Goal: Information Seeking & Learning: Learn about a topic

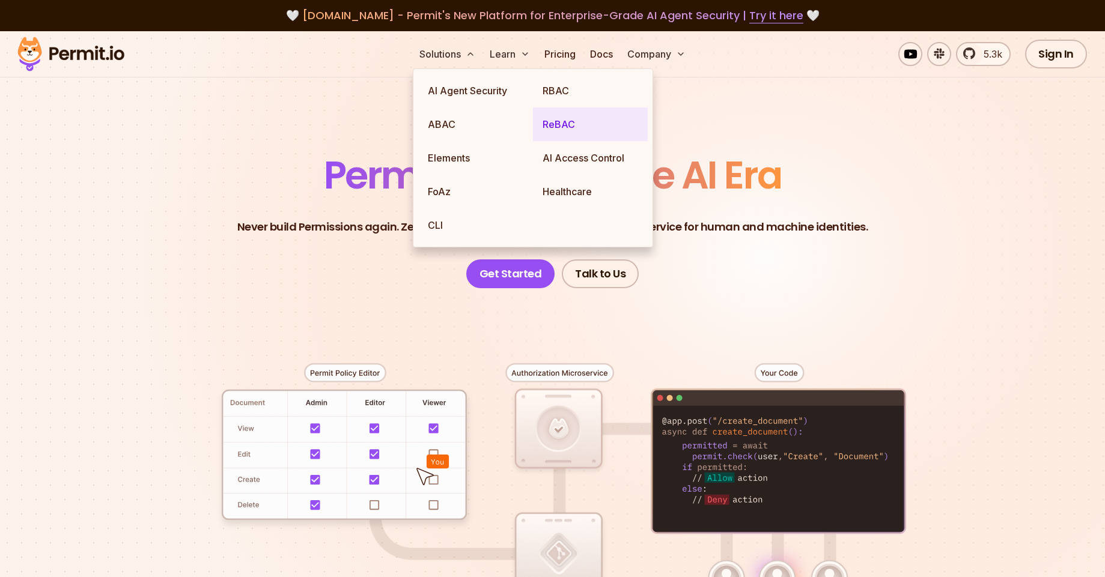
click at [576, 124] on link "ReBAC" at bounding box center [590, 125] width 115 height 34
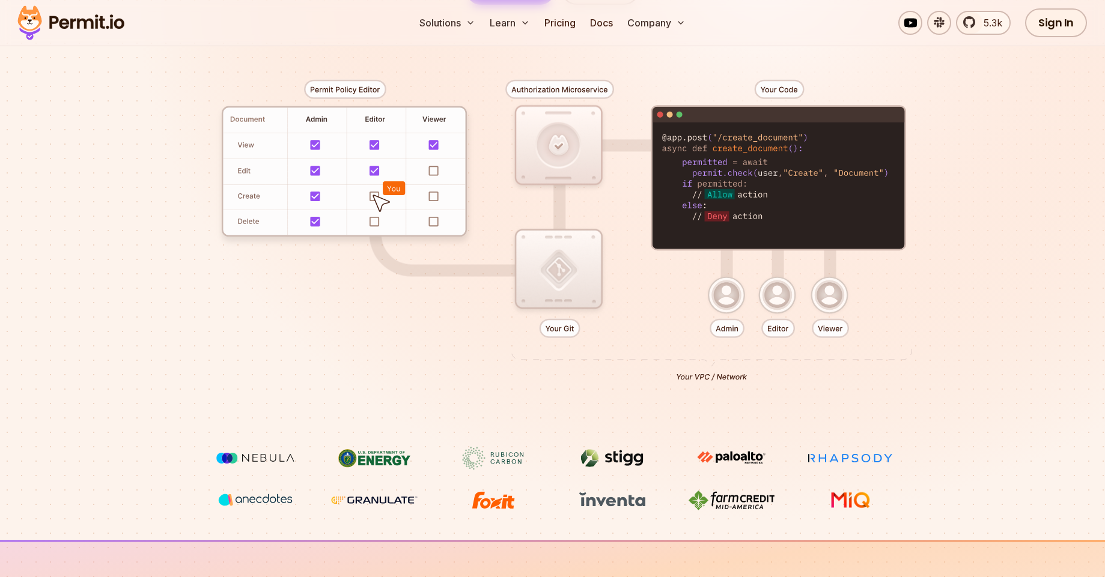
scroll to position [108, 0]
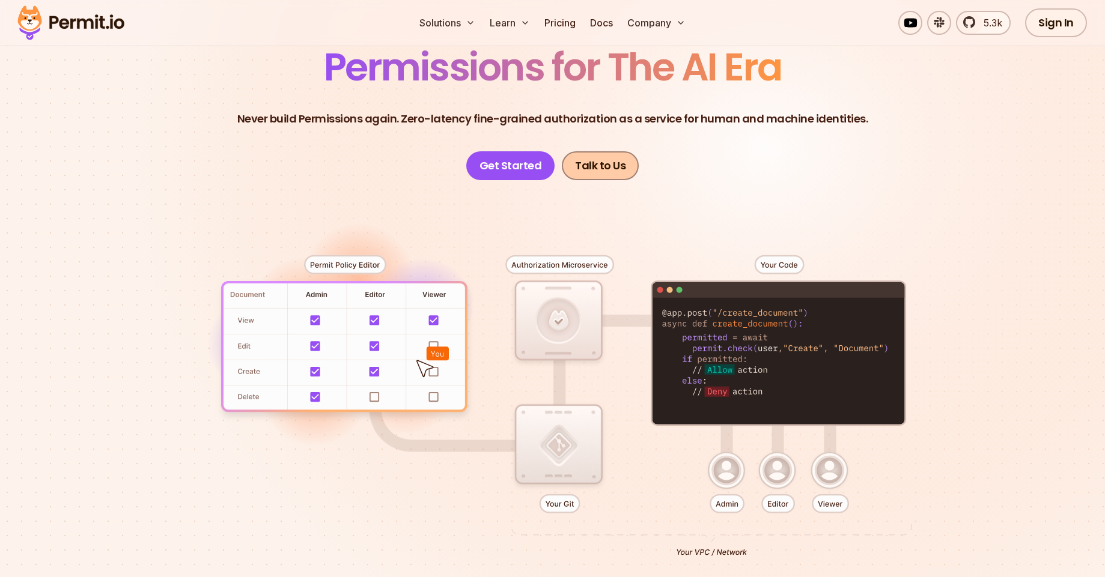
click at [598, 168] on link "Talk to Us" at bounding box center [600, 165] width 77 height 29
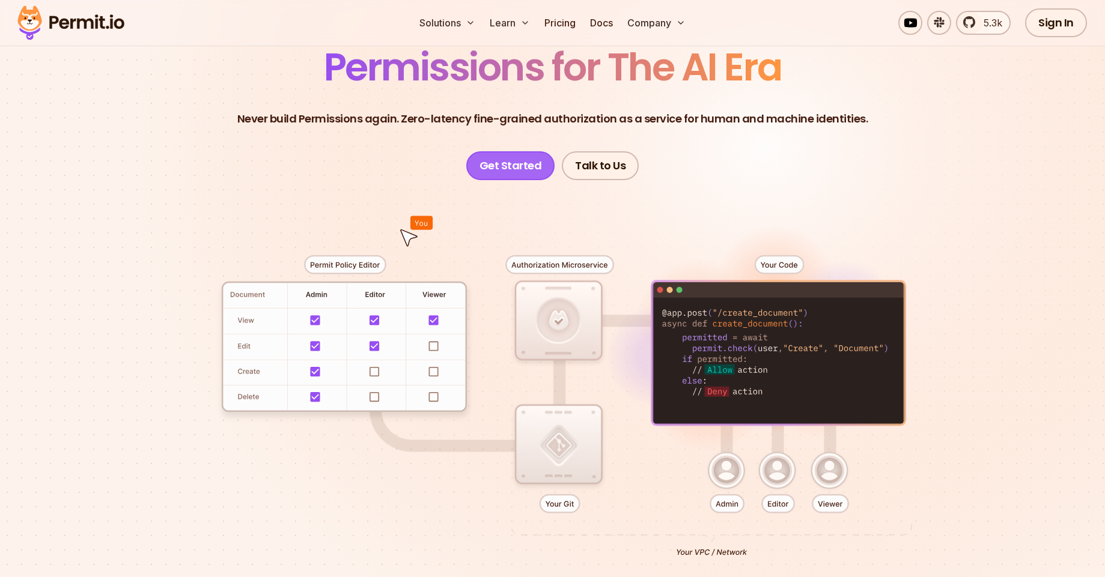
click at [500, 171] on link "Get Started" at bounding box center [510, 165] width 89 height 29
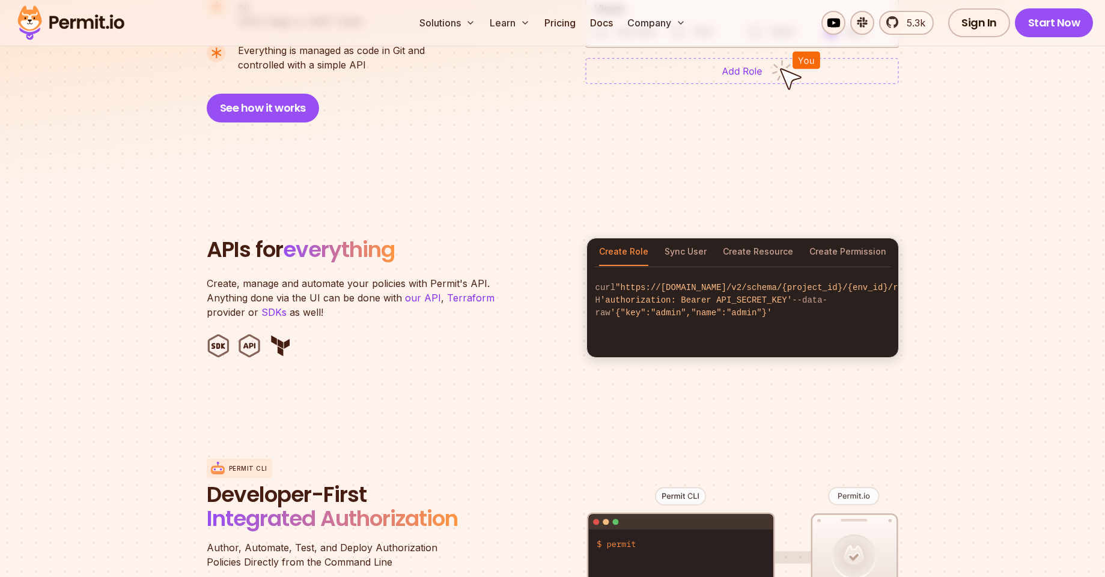
scroll to position [865, 0]
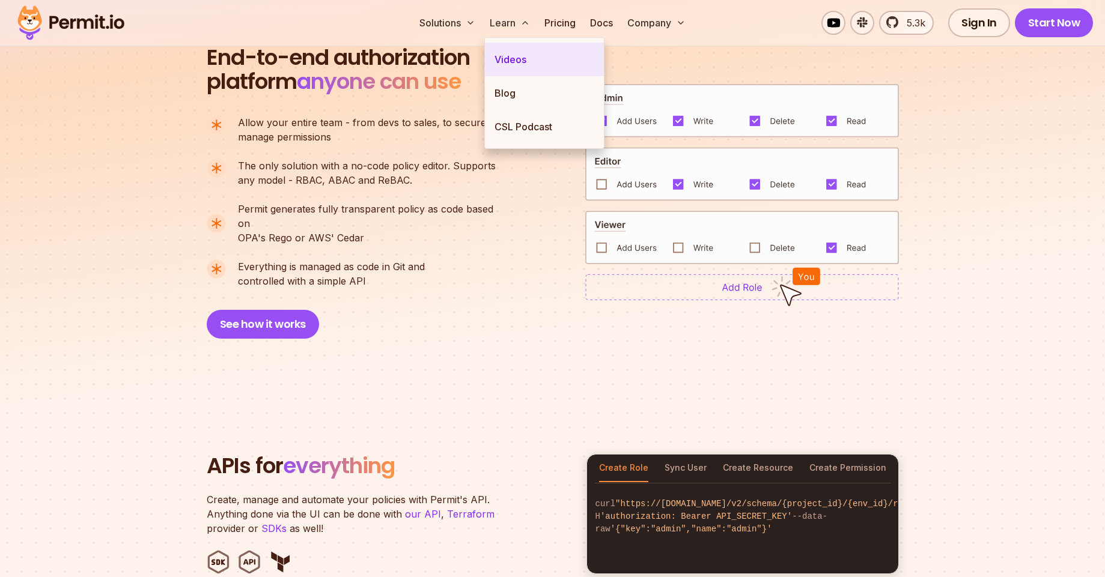
click at [514, 56] on link "Videos" at bounding box center [544, 60] width 119 height 34
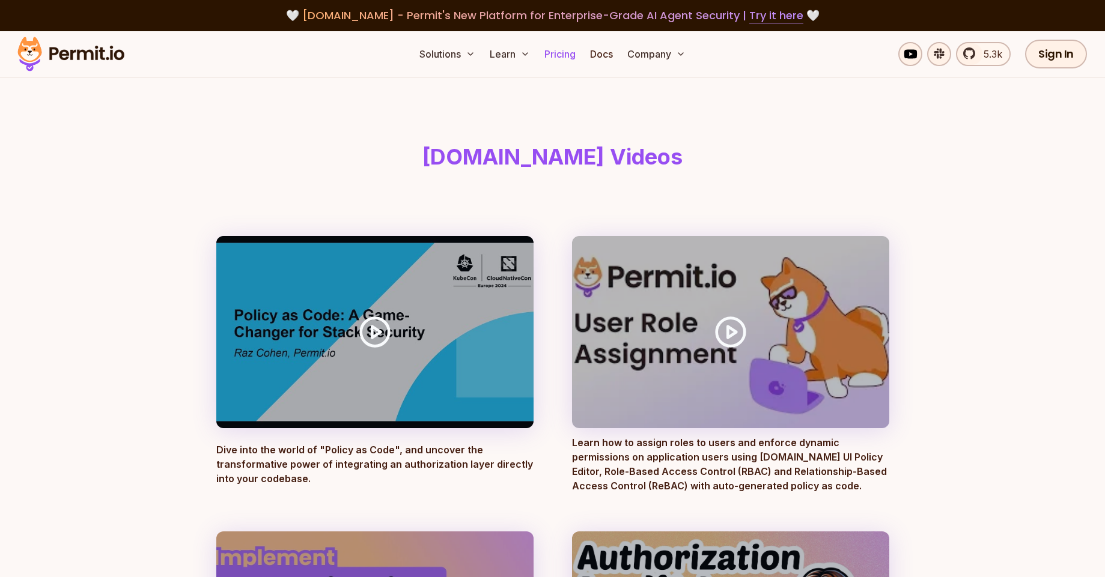
click at [548, 49] on link "Pricing" at bounding box center [559, 54] width 41 height 24
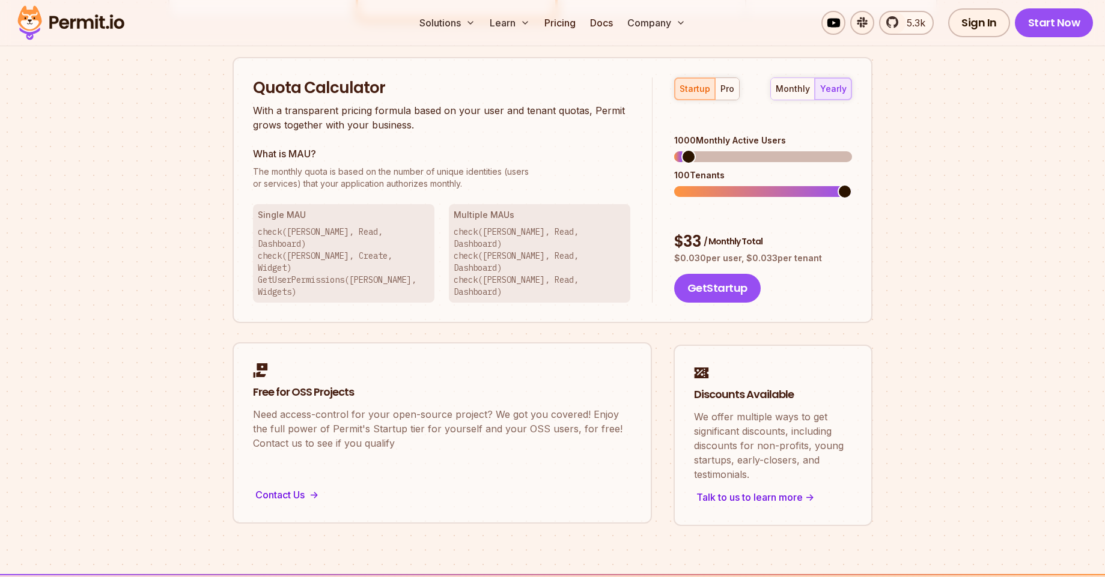
scroll to position [541, 0]
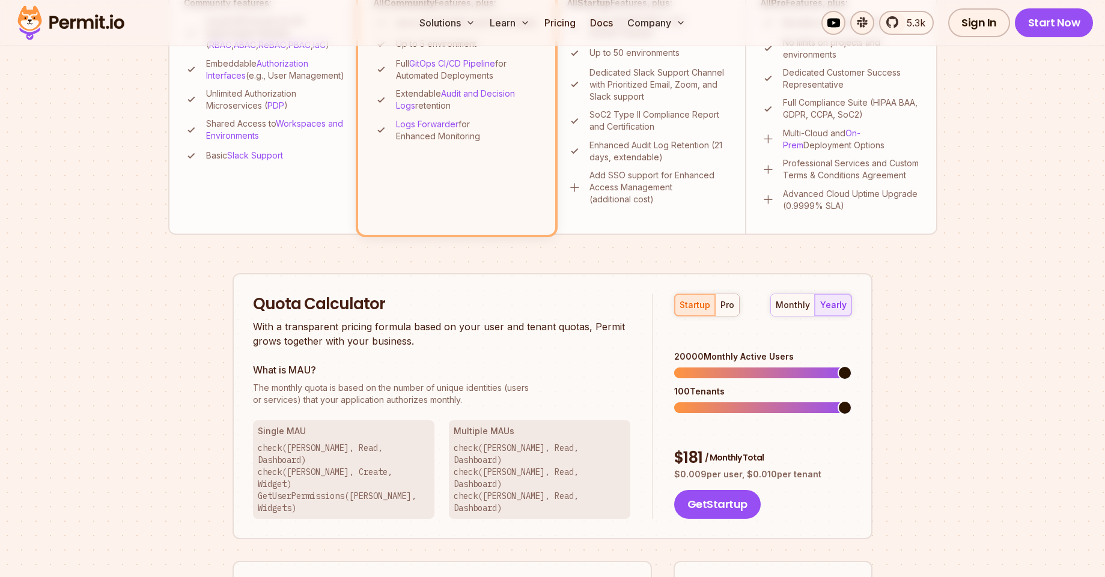
click at [852, 366] on span at bounding box center [844, 373] width 14 height 14
click at [726, 300] on div "pro" at bounding box center [727, 305] width 14 height 12
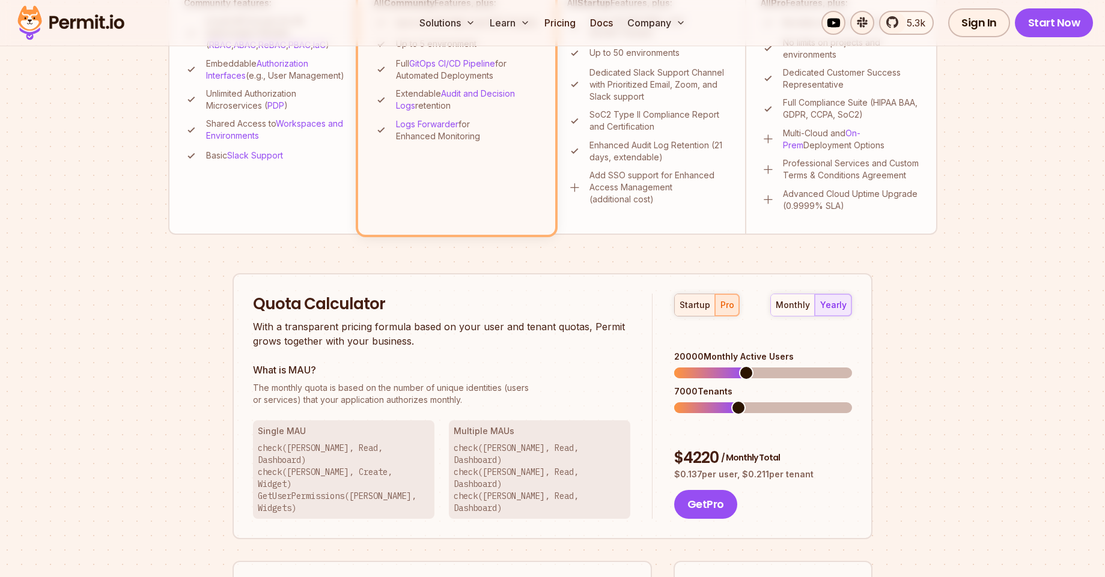
click at [690, 312] on button "startup" at bounding box center [695, 305] width 40 height 22
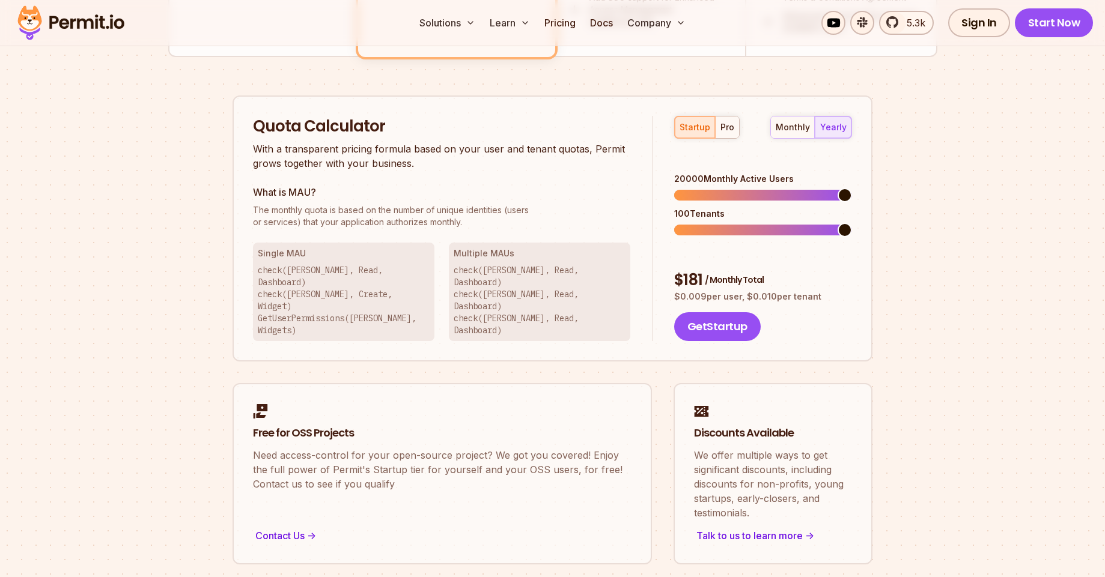
scroll to position [757, 0]
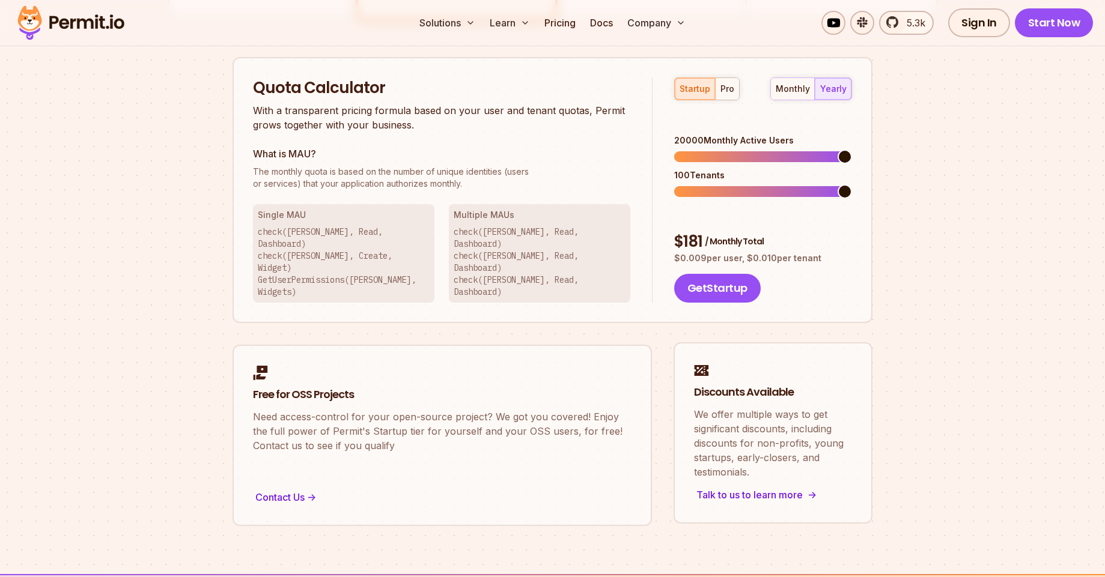
click at [763, 487] on div "Talk to us to learn more ->" at bounding box center [773, 495] width 158 height 17
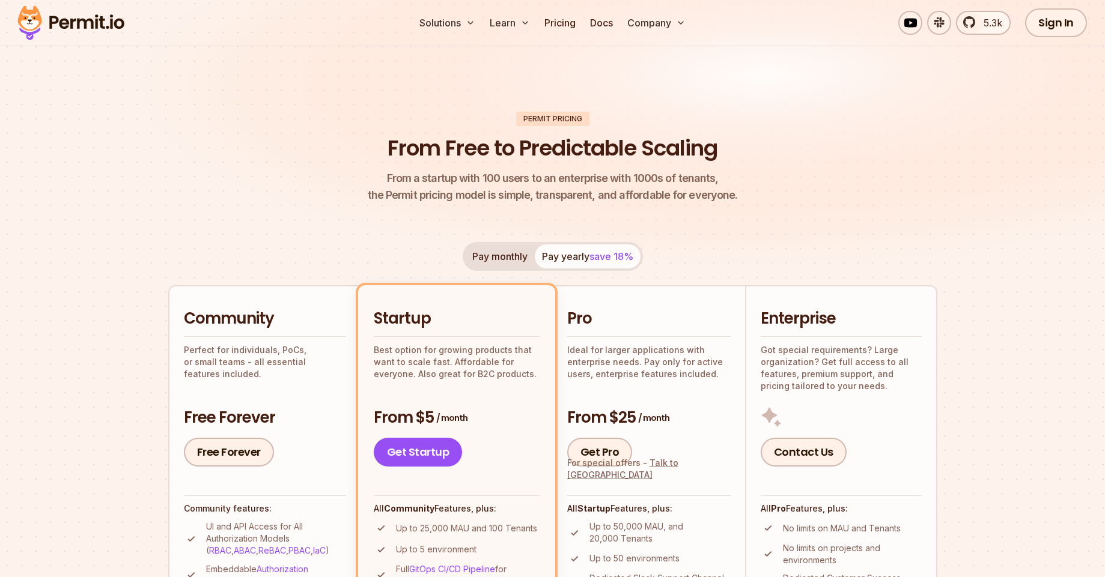
scroll to position [0, 0]
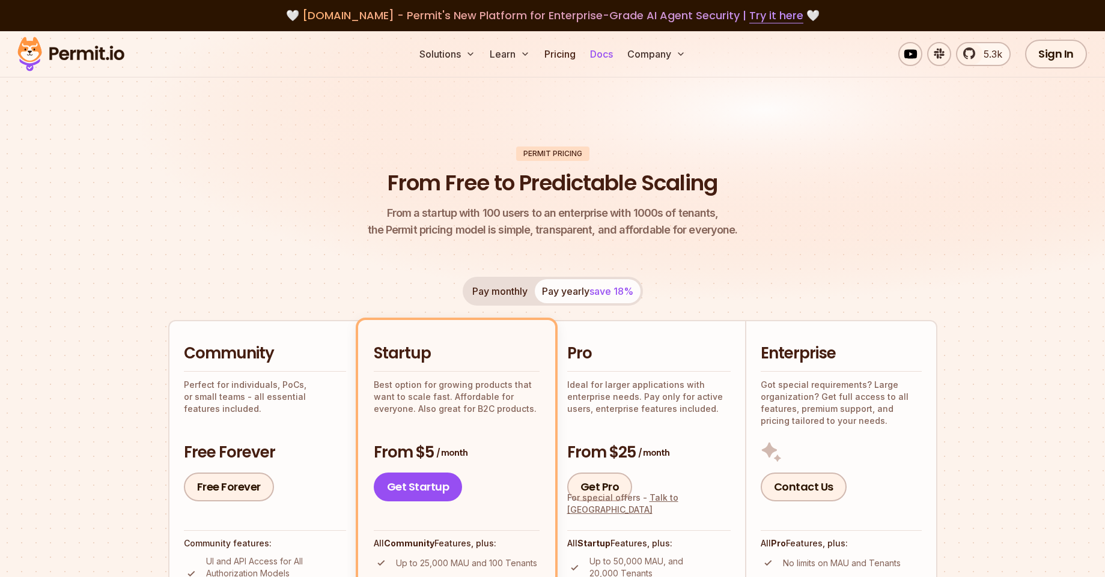
click at [605, 57] on link "Docs" at bounding box center [601, 54] width 32 height 24
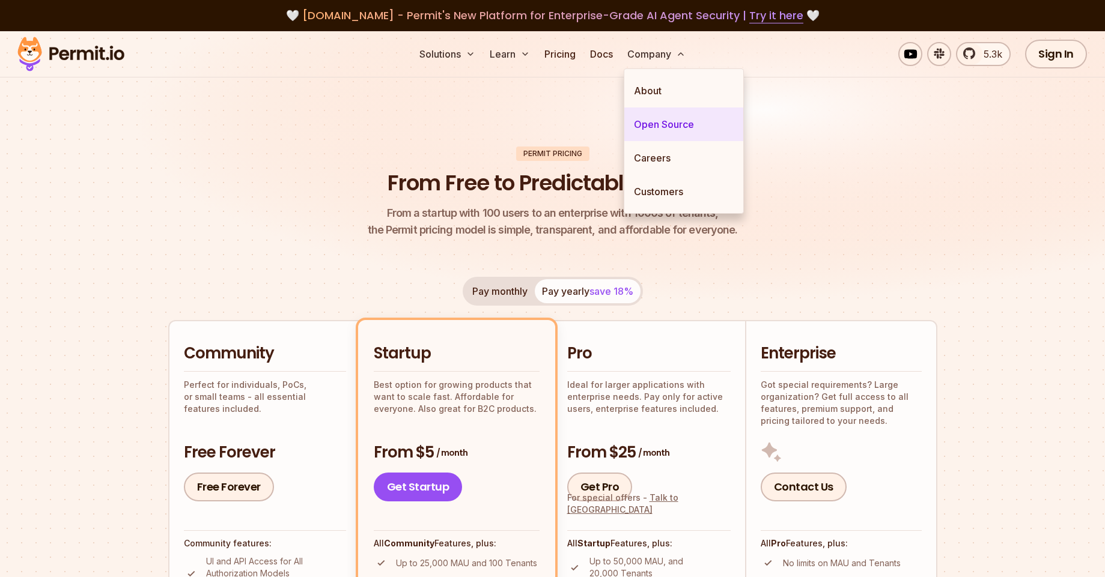
click at [674, 124] on link "Open Source" at bounding box center [683, 125] width 119 height 34
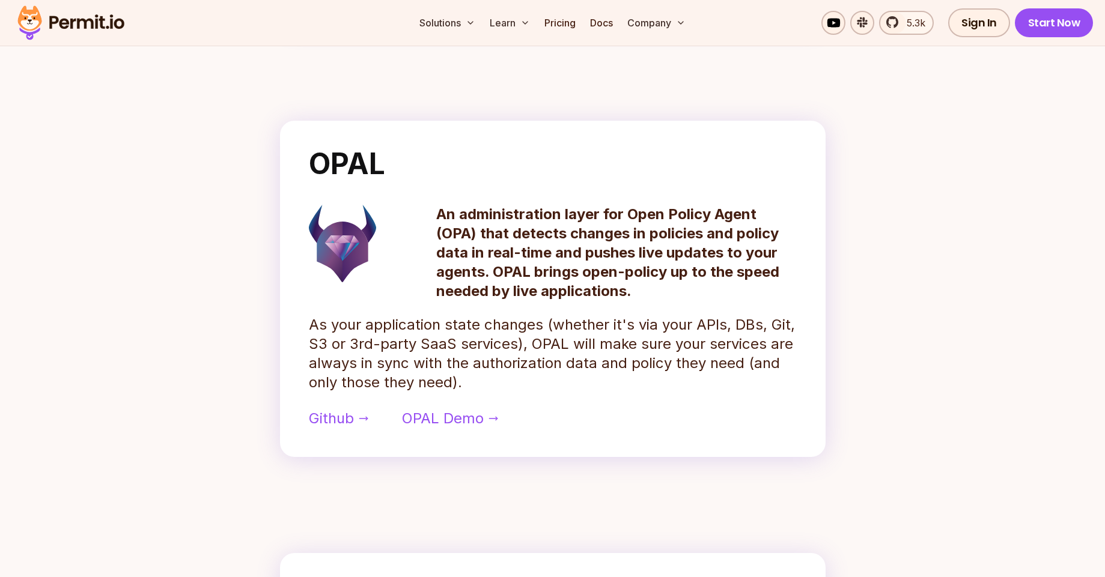
scroll to position [541, 0]
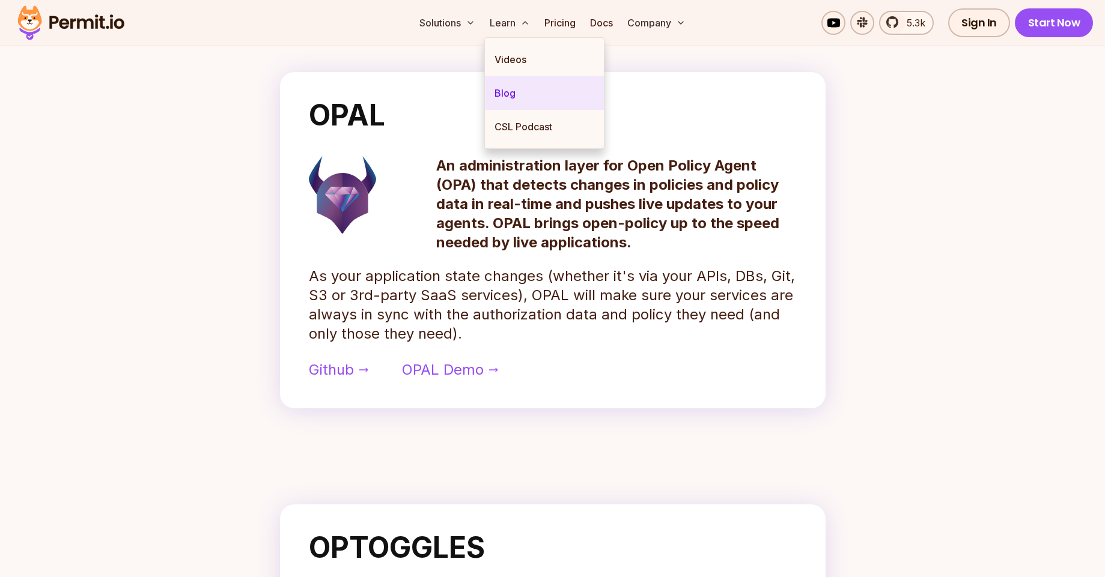
click at [516, 103] on link "Blog" at bounding box center [544, 93] width 119 height 34
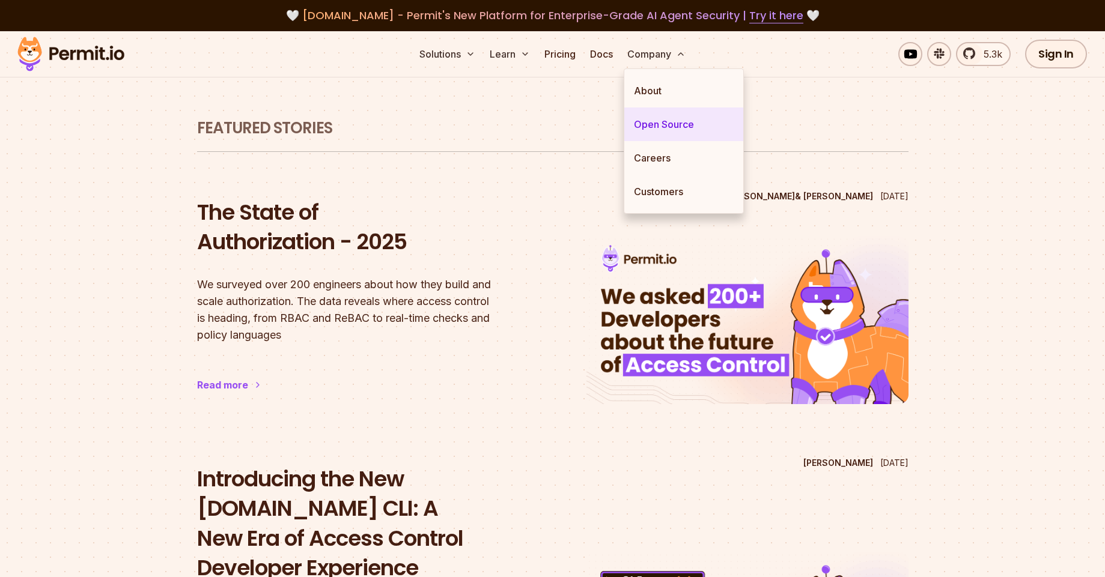
click at [675, 129] on link "Open Source" at bounding box center [683, 125] width 119 height 34
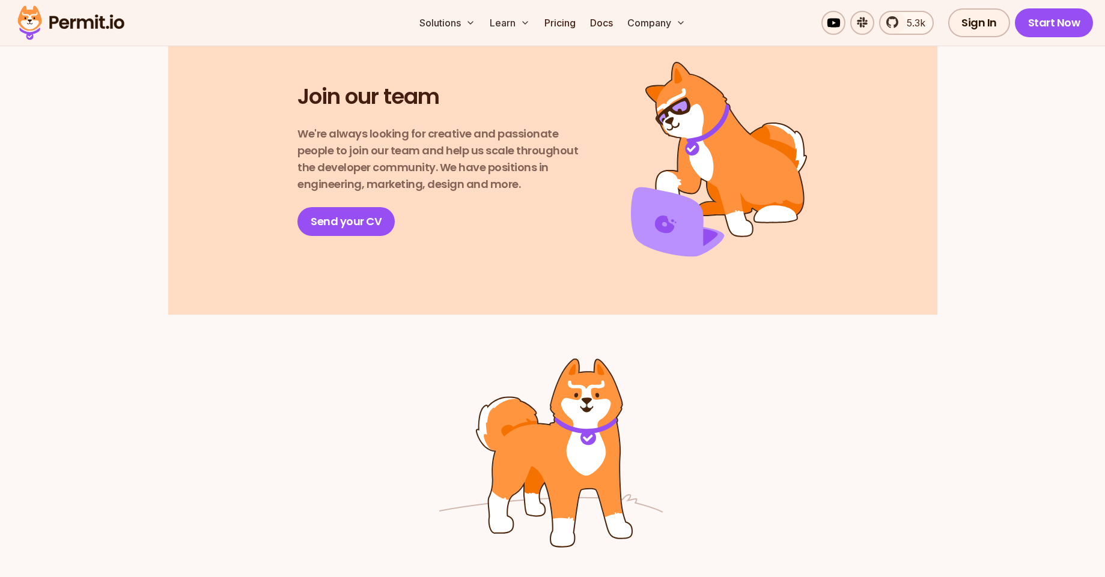
scroll to position [1950, 0]
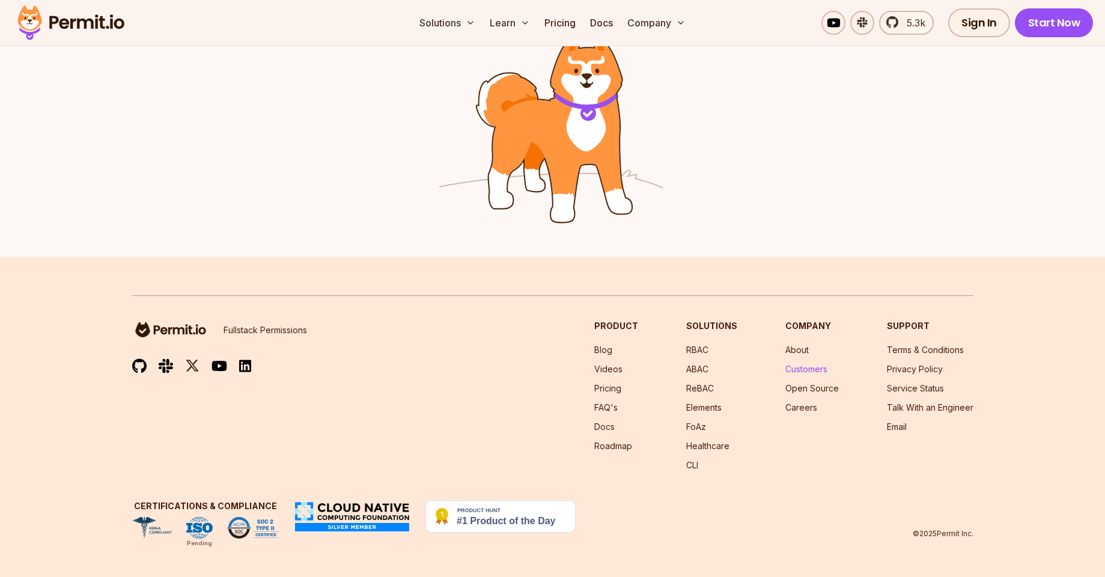
click at [805, 371] on link "Customers" at bounding box center [806, 369] width 42 height 10
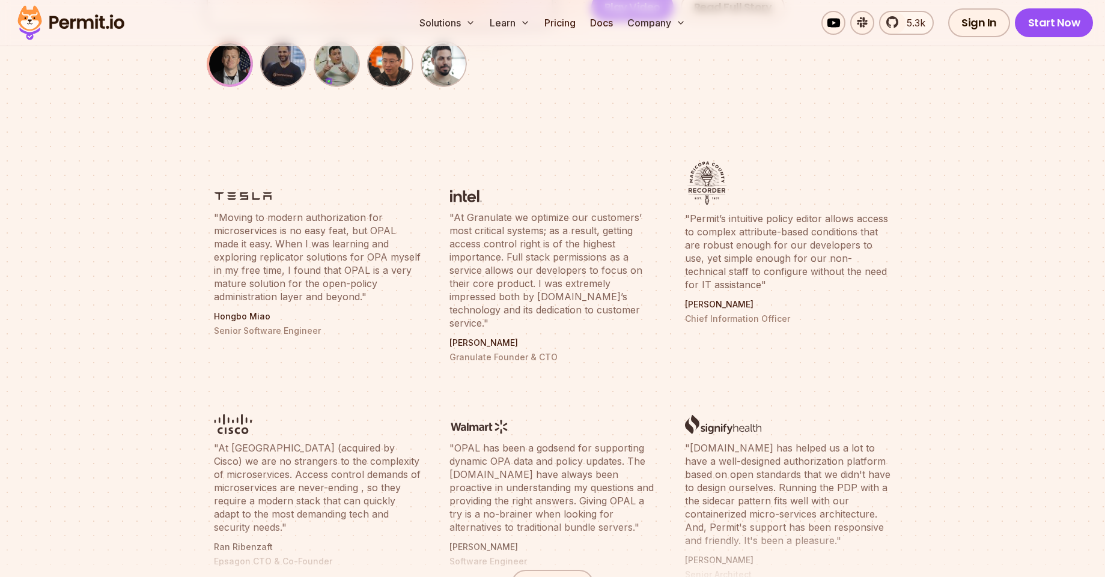
scroll to position [649, 0]
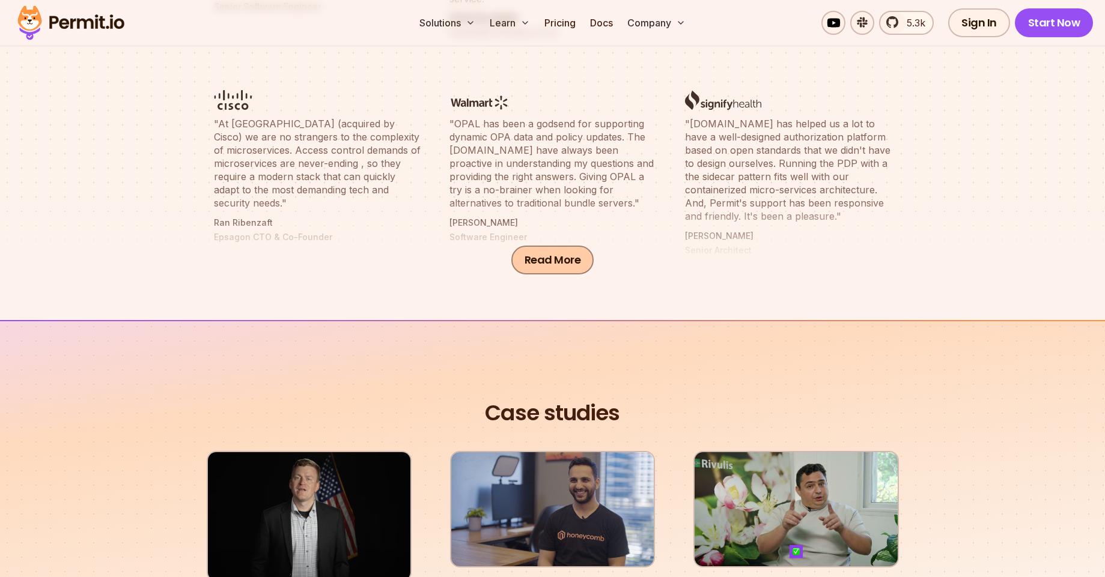
click at [560, 252] on button "Read More" at bounding box center [552, 260] width 83 height 29
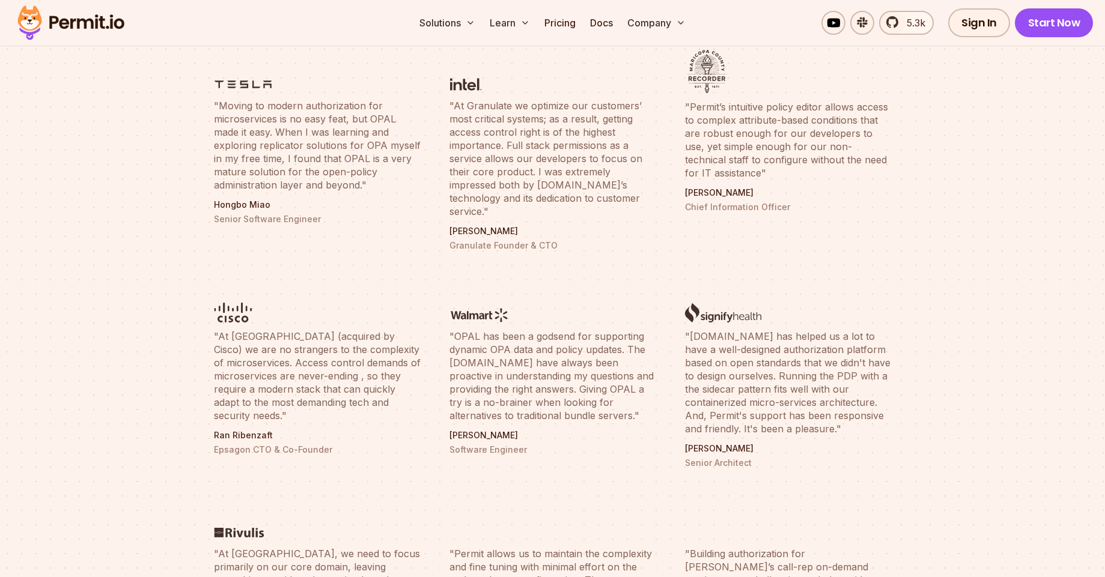
scroll to position [0, 0]
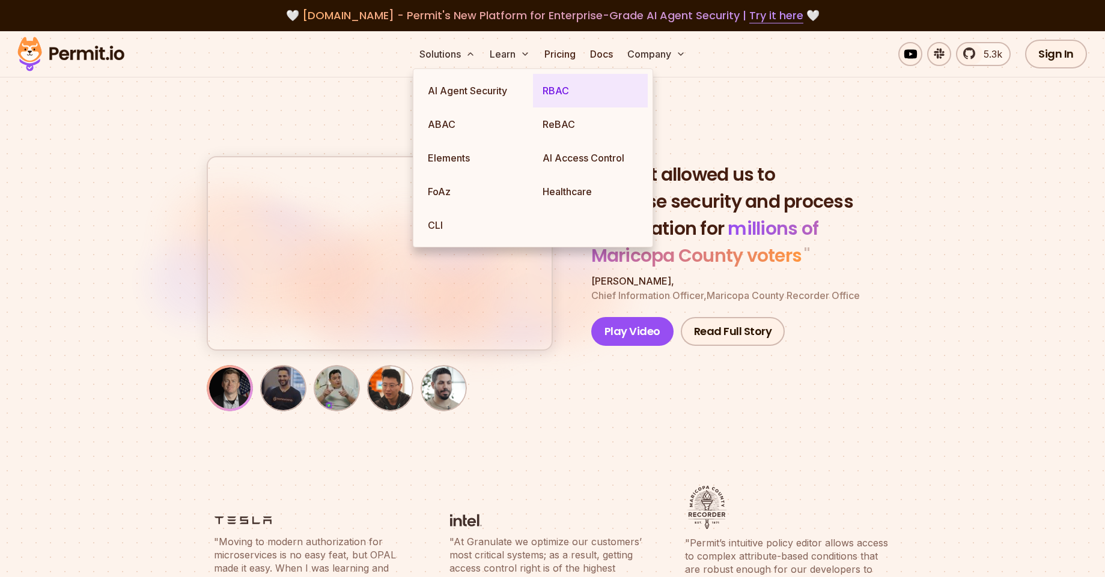
click at [557, 91] on link "RBAC" at bounding box center [590, 91] width 115 height 34
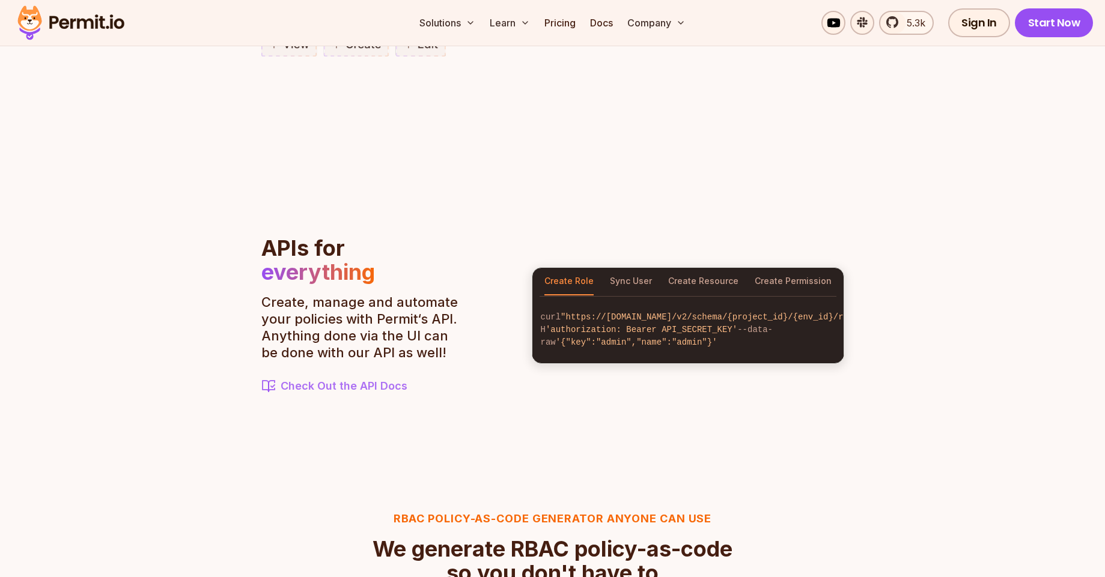
scroll to position [1092, 0]
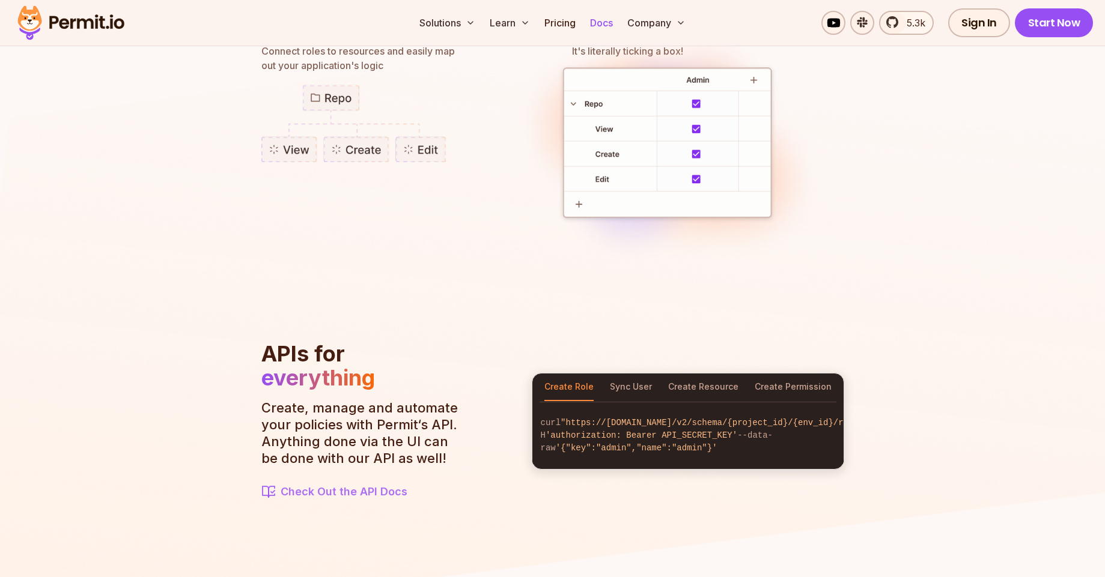
click at [609, 20] on link "Docs" at bounding box center [601, 23] width 32 height 24
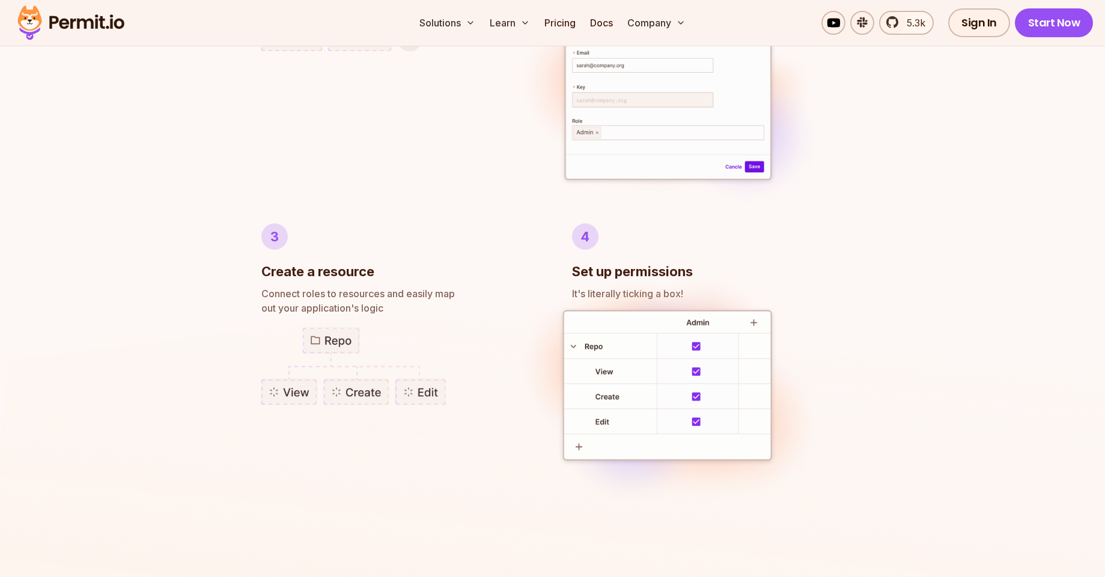
scroll to position [767, 0]
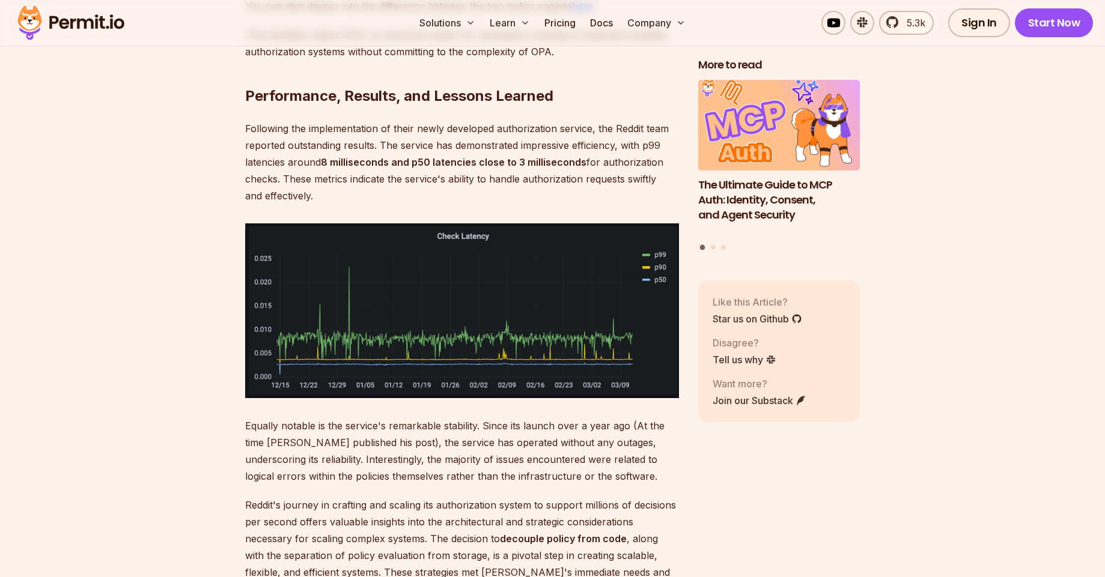
scroll to position [5190, 0]
